Goal: Transaction & Acquisition: Subscribe to service/newsletter

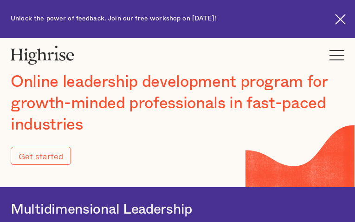
type input "Submit"
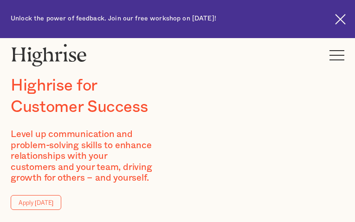
type input "DQBrOIgaGO"
type input "bJzWobBFPV"
type input "[EMAIL_ADDRESS][DOMAIN_NAME]"
type input "8653021779"
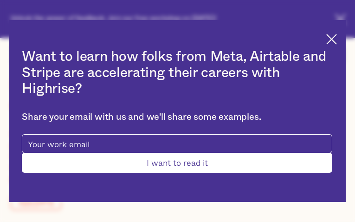
type input "Submit"
type input "wSrAYJFvDzIg"
type input "DjOJfFuxcEru"
type input "[EMAIL_ADDRESS][DOMAIN_NAME]"
type input "IqWMdDoB"
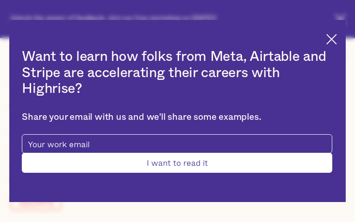
type input "TasERtATifK"
type input "[EMAIL_ADDRESS][DOMAIN_NAME]"
type input "4002186711"
type input "QBrCfFIO"
type input "VSZGDmxnhTULKxV"
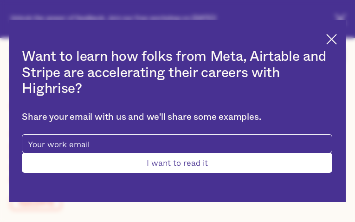
type input "[EMAIL_ADDRESS][DOMAIN_NAME]"
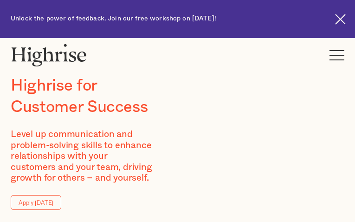
type input "tBRIzDqzwEKjSJg"
type input "yYnZgZal"
type input "[EMAIL_ADDRESS][DOMAIN_NAME]"
type input "7761360645"
type input "fShROawFEM"
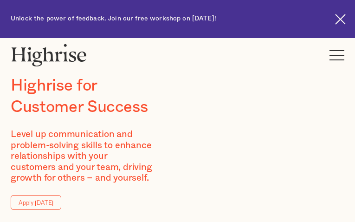
type input "yLPNEqAqbfyS"
type input "[EMAIL_ADDRESS][DOMAIN_NAME]"
type input "xcHIVYtkQRC"
type input "lLLDsYLjtRqKegD"
type input "[EMAIL_ADDRESS][DOMAIN_NAME]"
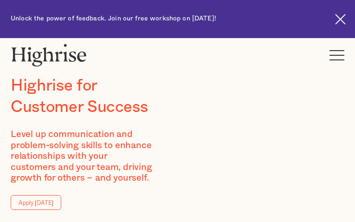
type input "6097168037"
type input "mhuynLnVFFTTse"
type input "cEUZwEOIx"
type input "[EMAIL_ADDRESS][DOMAIN_NAME]"
